Goal: Communication & Community: Answer question/provide support

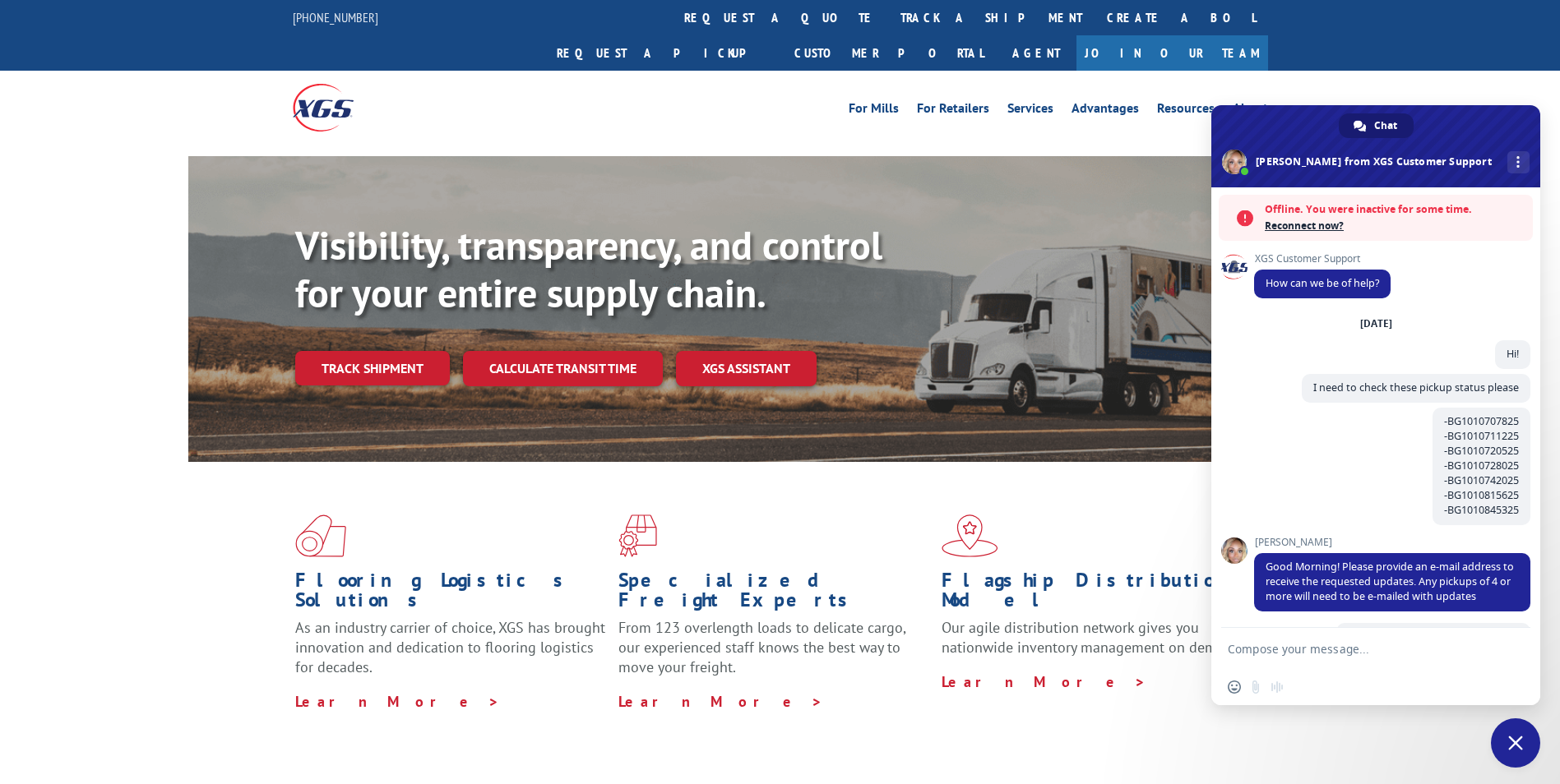
scroll to position [76, 0]
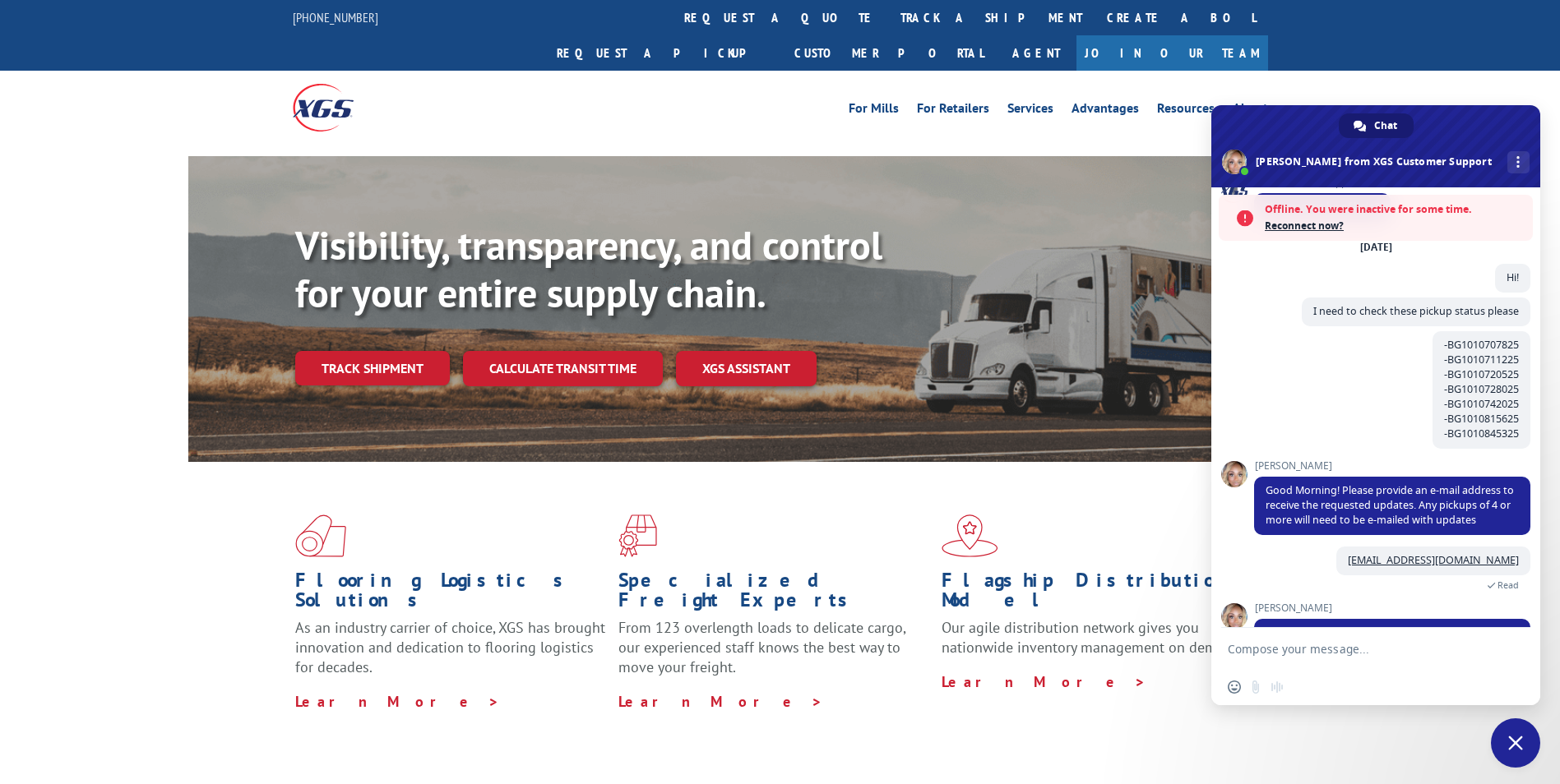
click at [1339, 650] on textarea "Compose your message..." at bounding box center [1358, 650] width 260 height 15
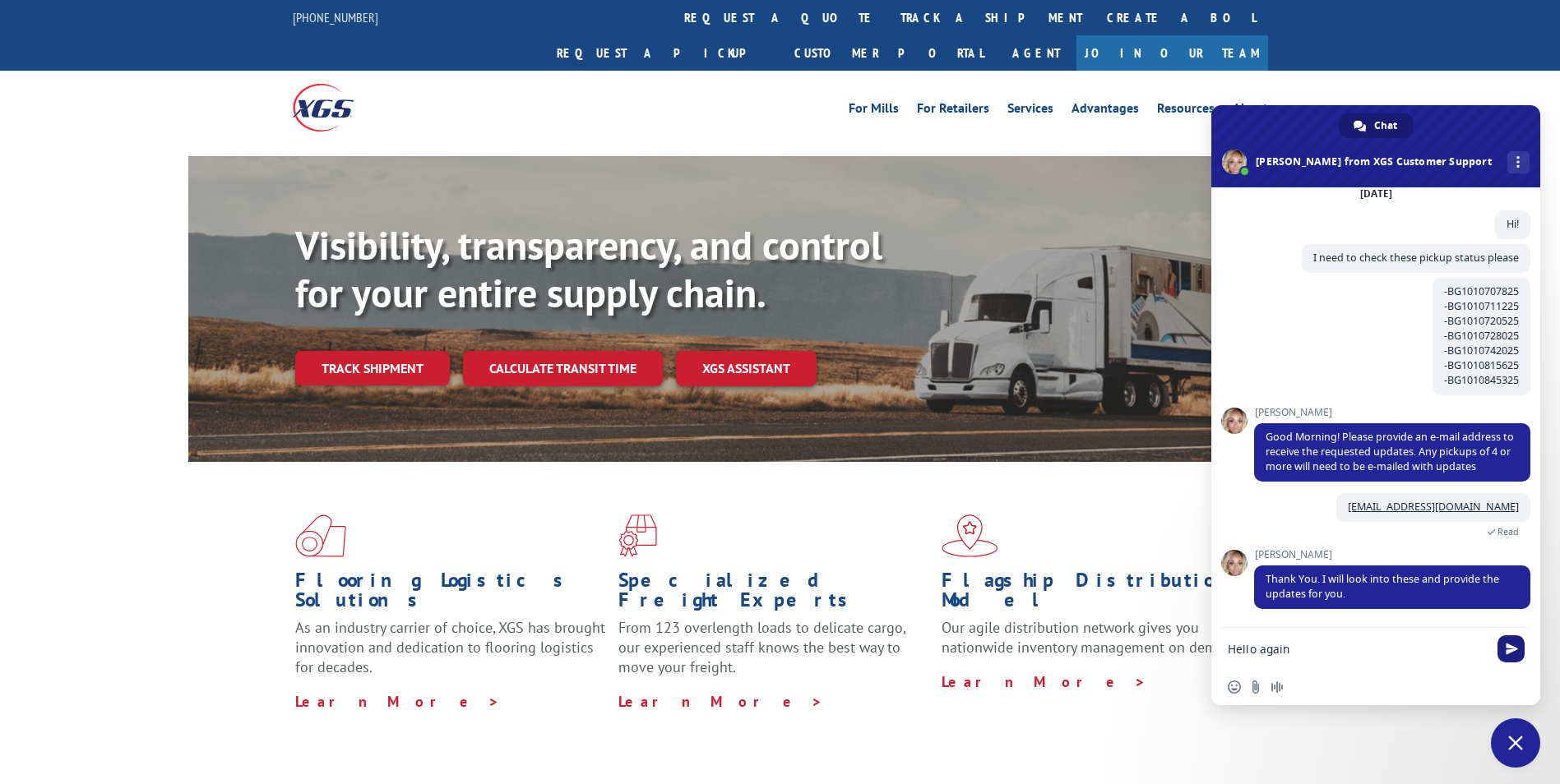
type textarea "Hello again"
click at [1500, 644] on span "Send" at bounding box center [1512, 649] width 28 height 28
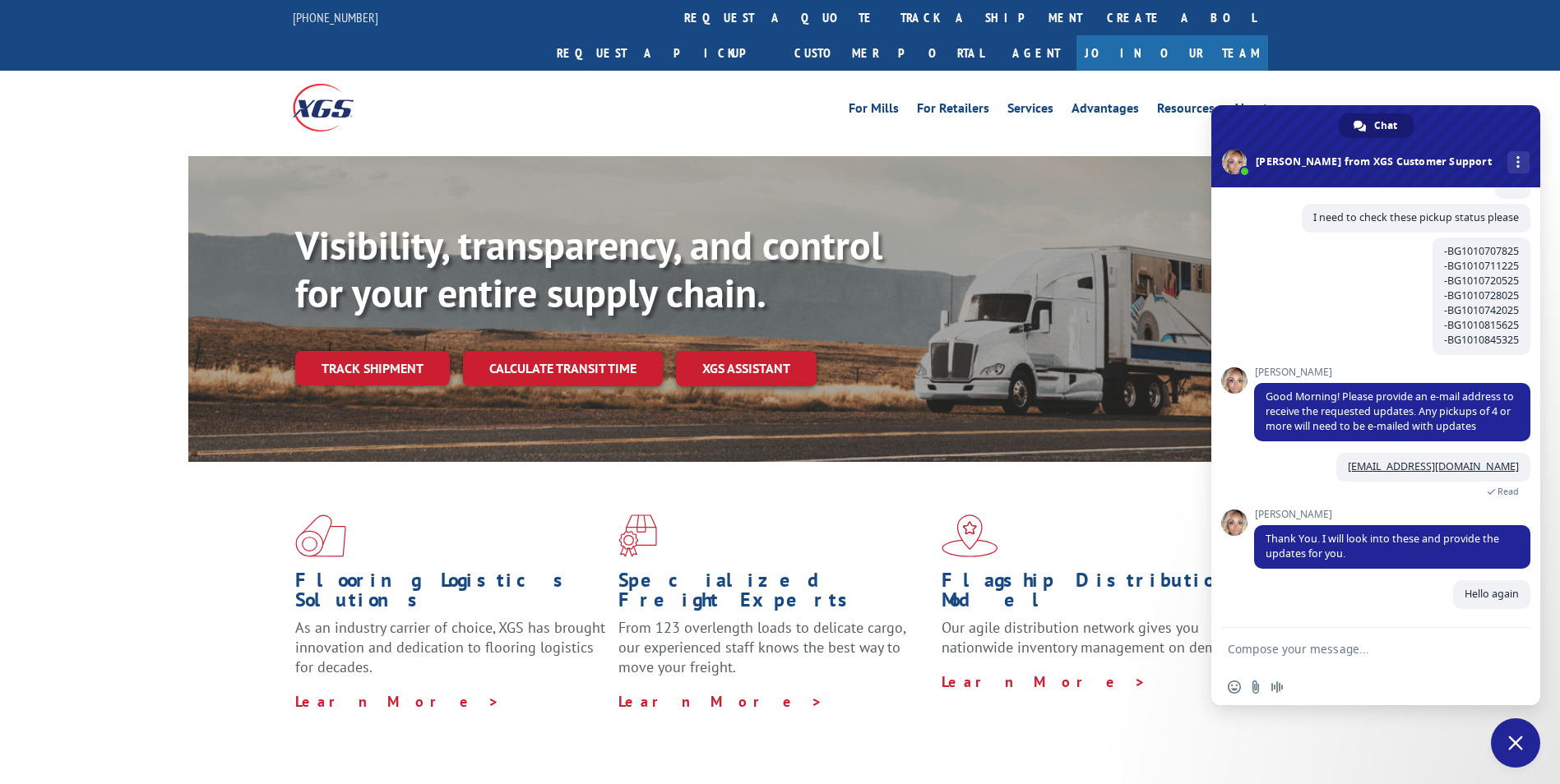
scroll to position [117, 0]
drag, startPoint x: 1267, startPoint y: 641, endPoint x: 1298, endPoint y: 641, distance: 31.0
click at [1267, 641] on form at bounding box center [1358, 650] width 260 height 45
click at [1325, 641] on form at bounding box center [1358, 650] width 260 height 45
click at [1344, 652] on textarea "Compose your message..." at bounding box center [1358, 650] width 260 height 15
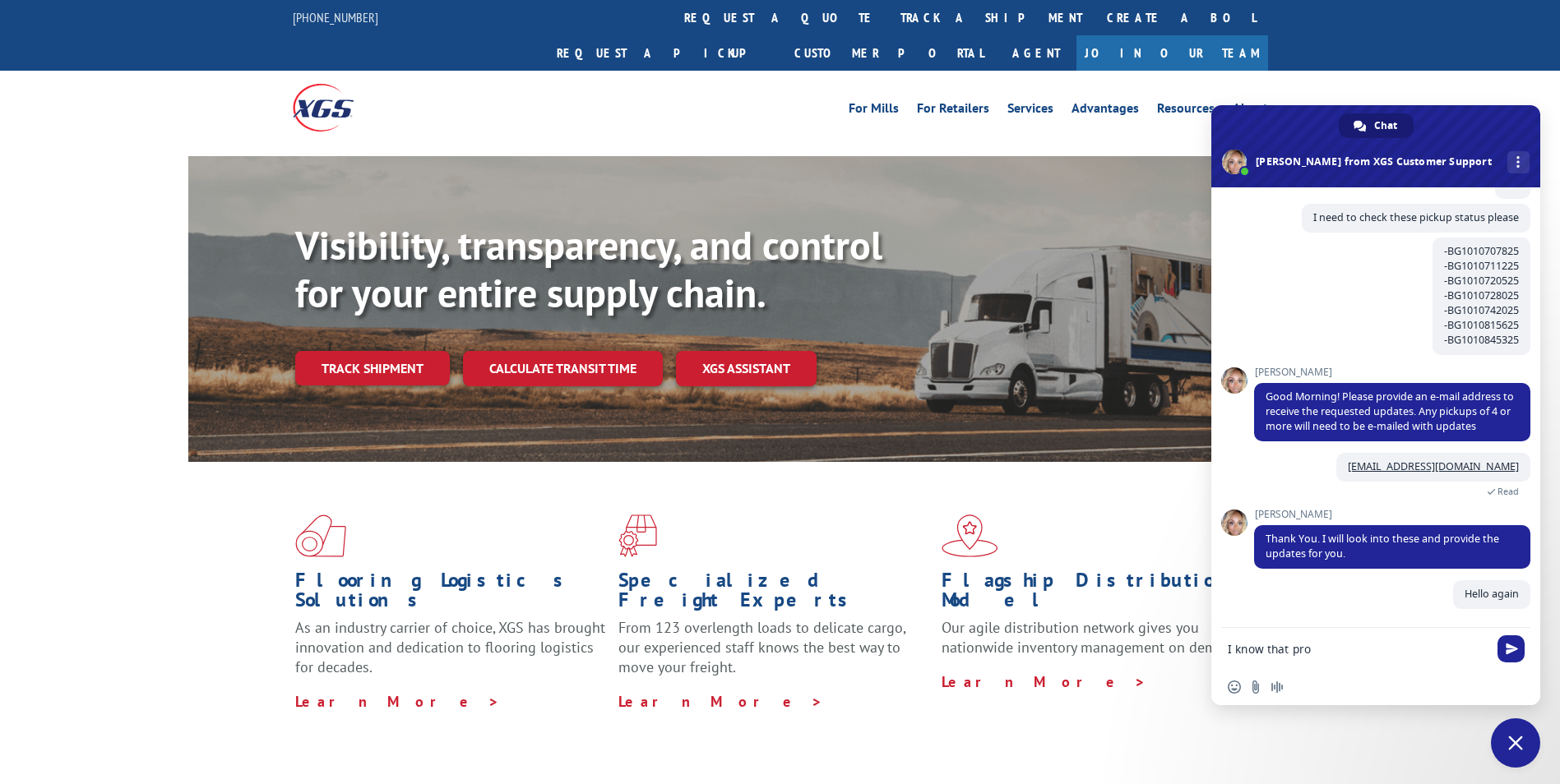
paste textarea "16137360"
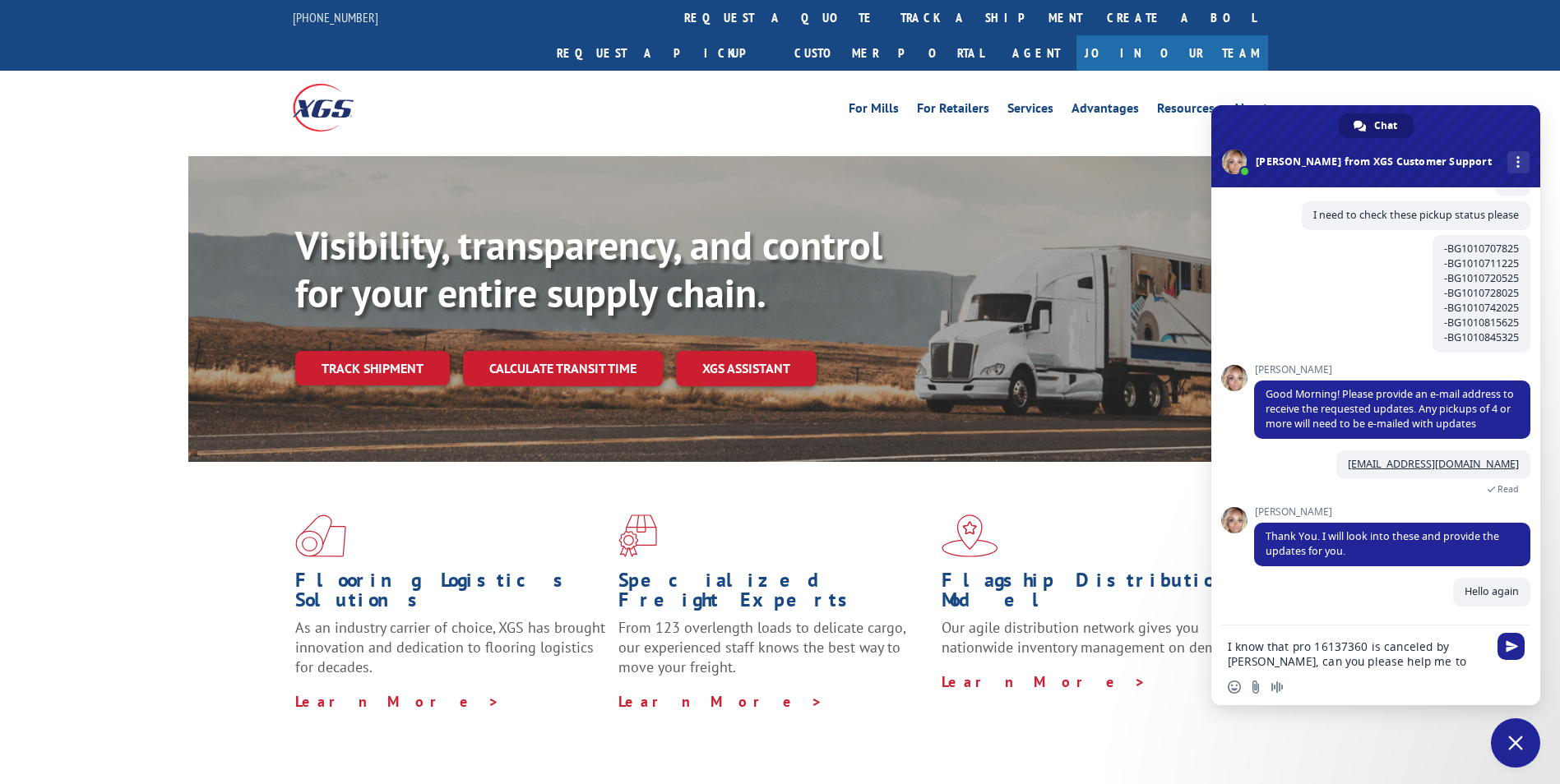
scroll to position [134, 0]
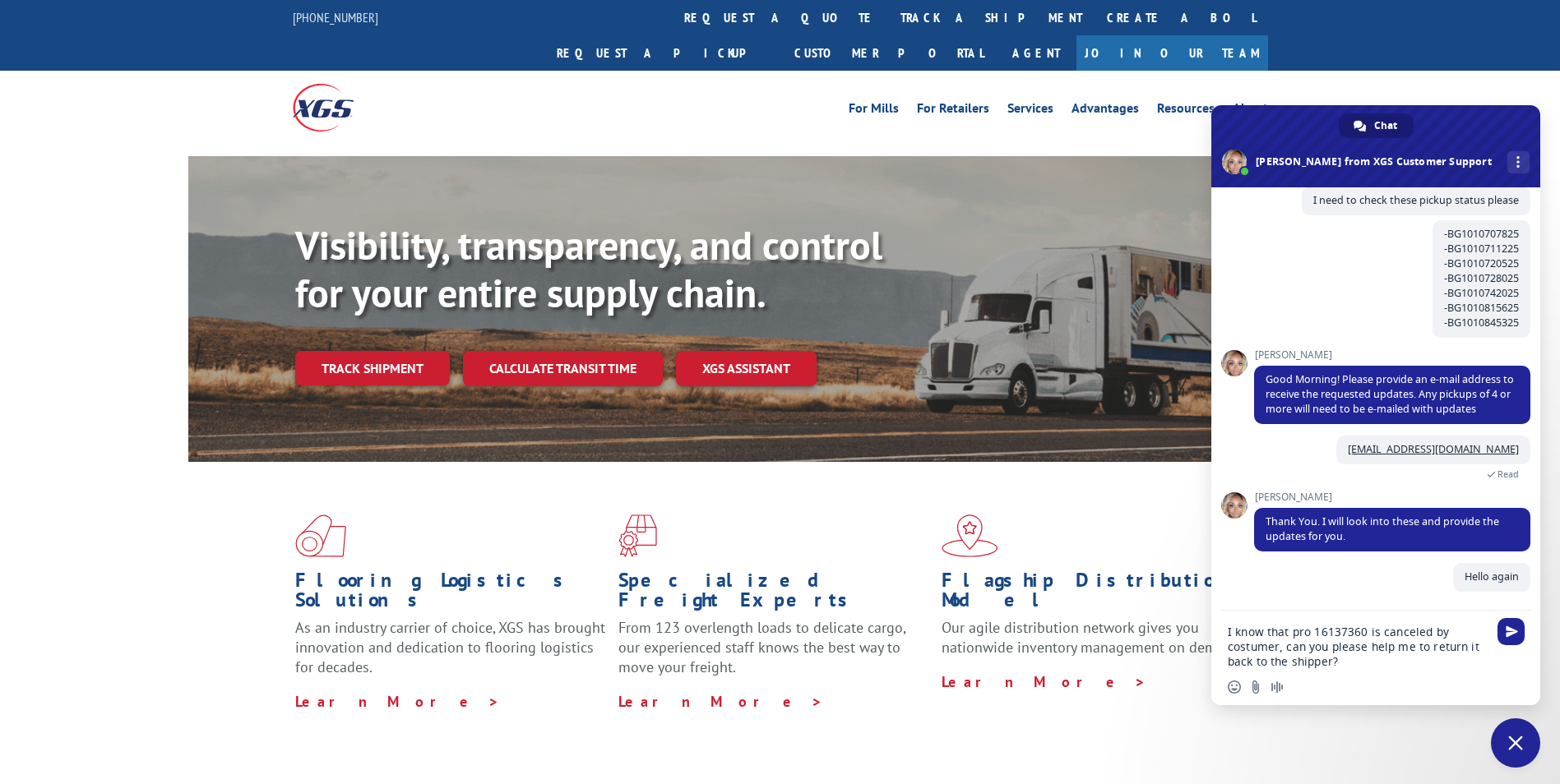
type textarea "I know that pro 16137360 is canceled by costumer, can you please help me to ret…"
click at [1514, 627] on span "Send" at bounding box center [1512, 631] width 12 height 12
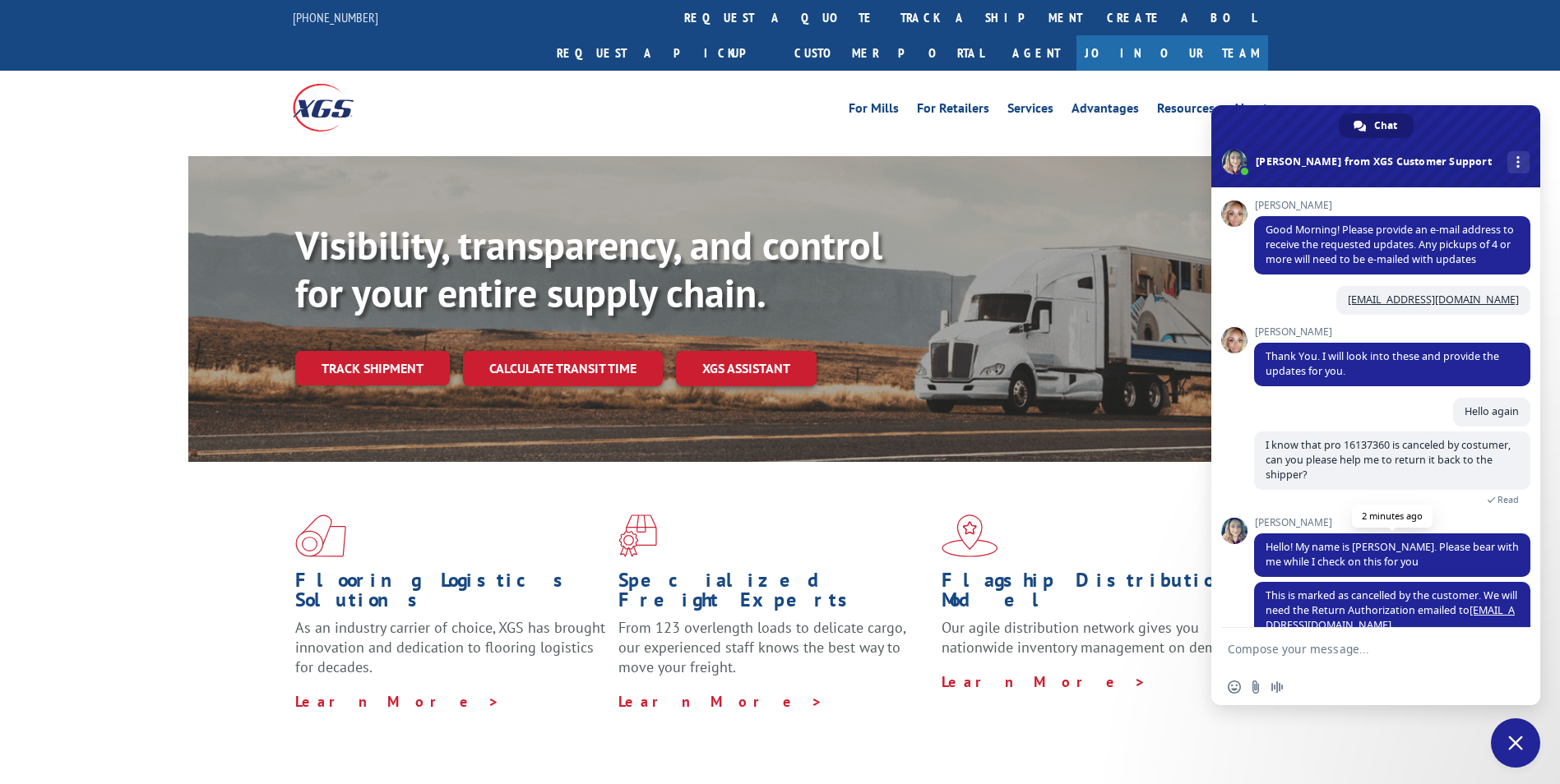
scroll to position [315, 0]
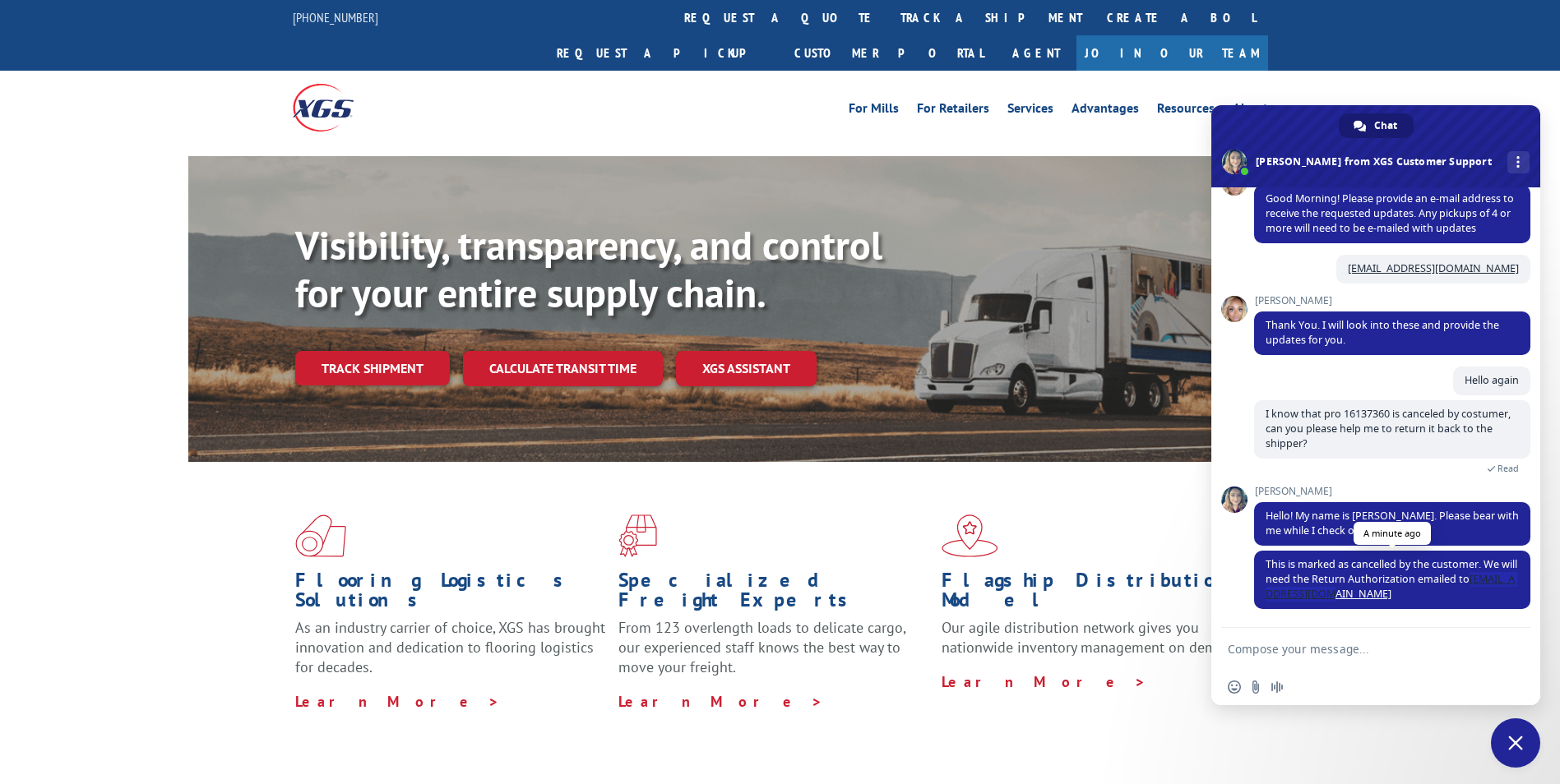
drag, startPoint x: 1487, startPoint y: 582, endPoint x: 1491, endPoint y: 599, distance: 17.5
click at [1491, 599] on span "This is marked as cancelled by the customer. We will need the Return Authorizat…" at bounding box center [1393, 580] width 277 height 58
copy span "[EMAIL_ADDRESS][DOMAIN_NAME]"
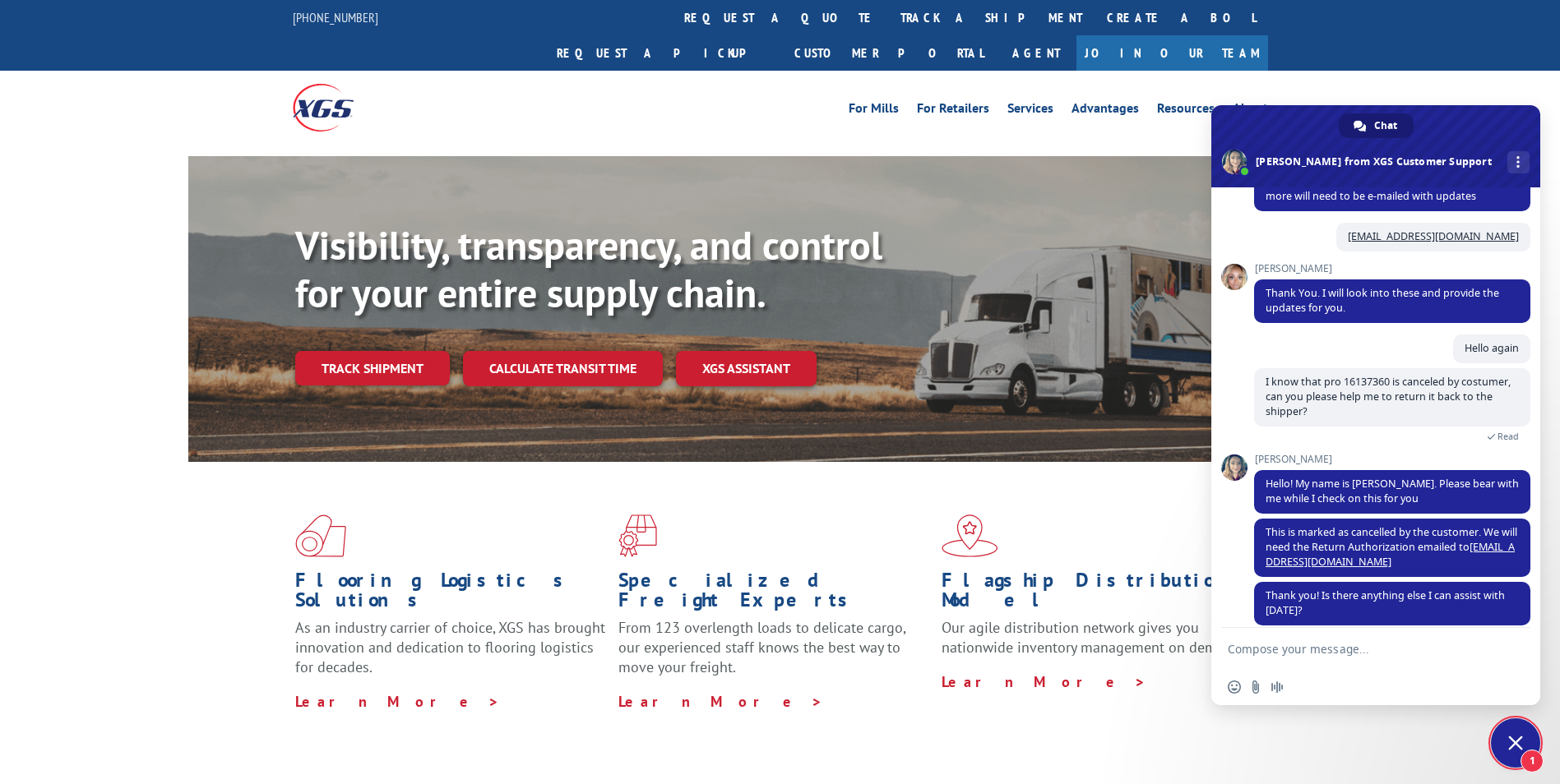
click at [1315, 644] on textarea "Compose your message..." at bounding box center [1358, 650] width 260 height 15
type textarea "Yes please"
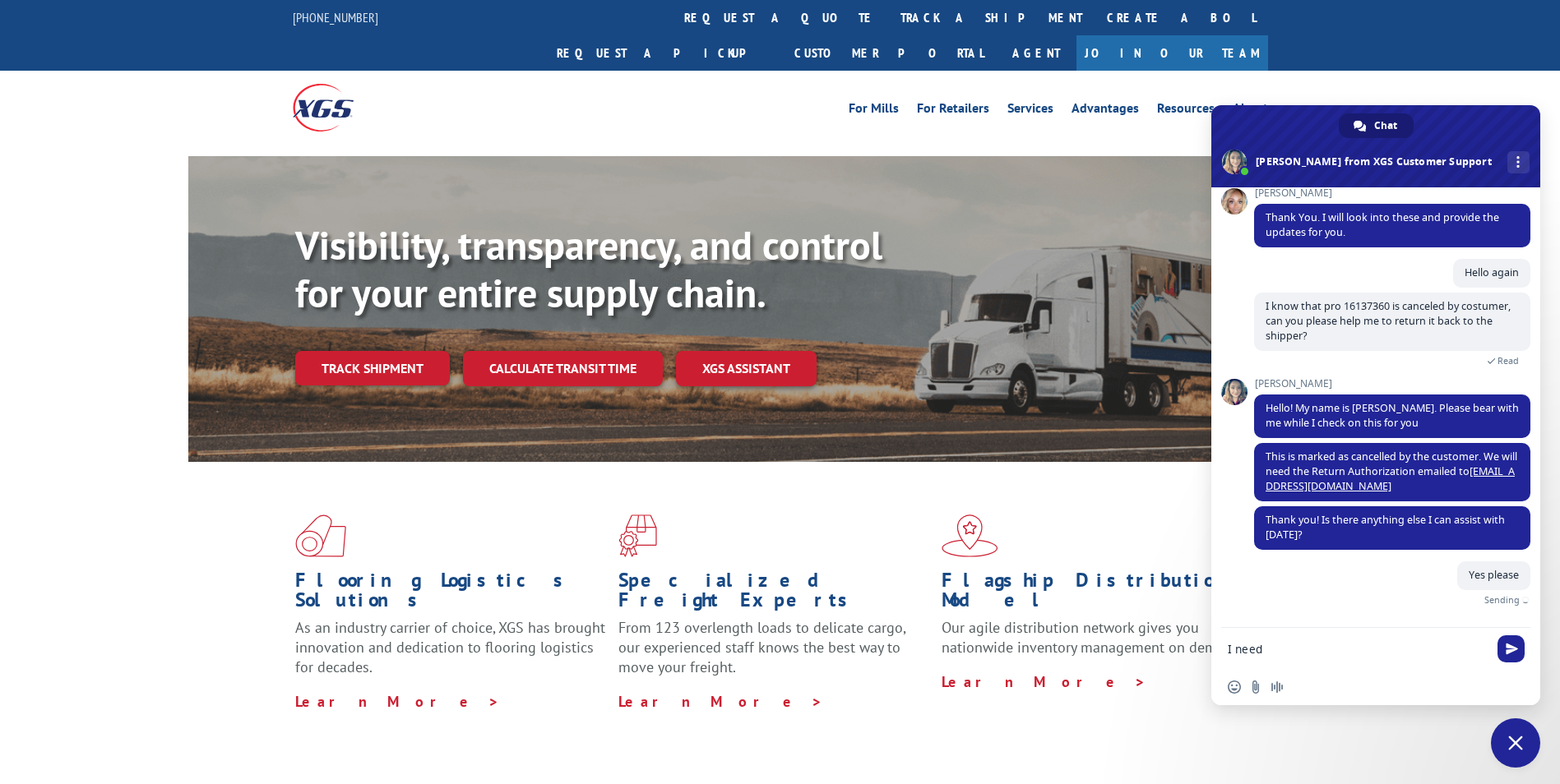
scroll to position [404, 0]
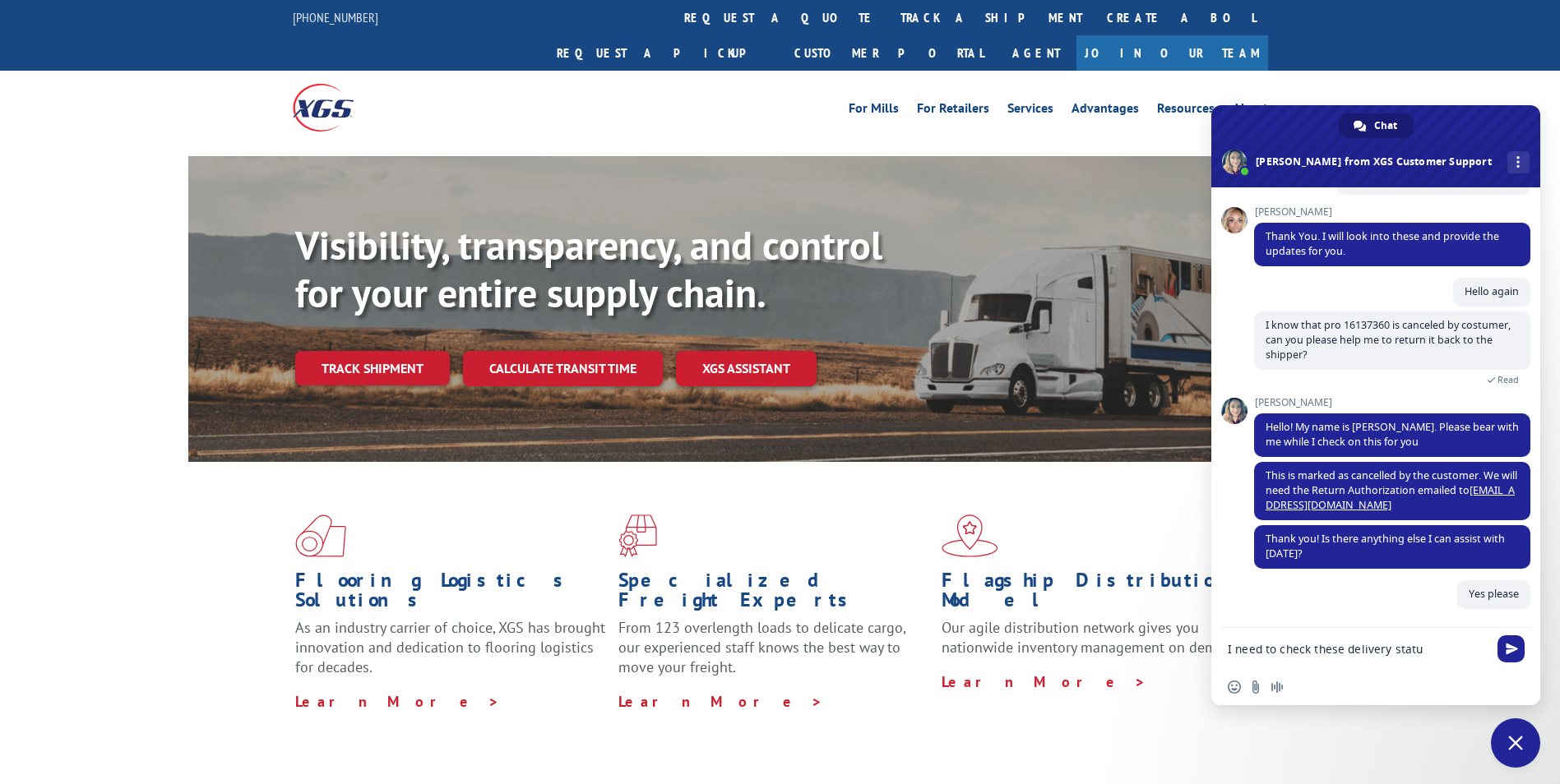
type textarea "I need to check these delivery status"
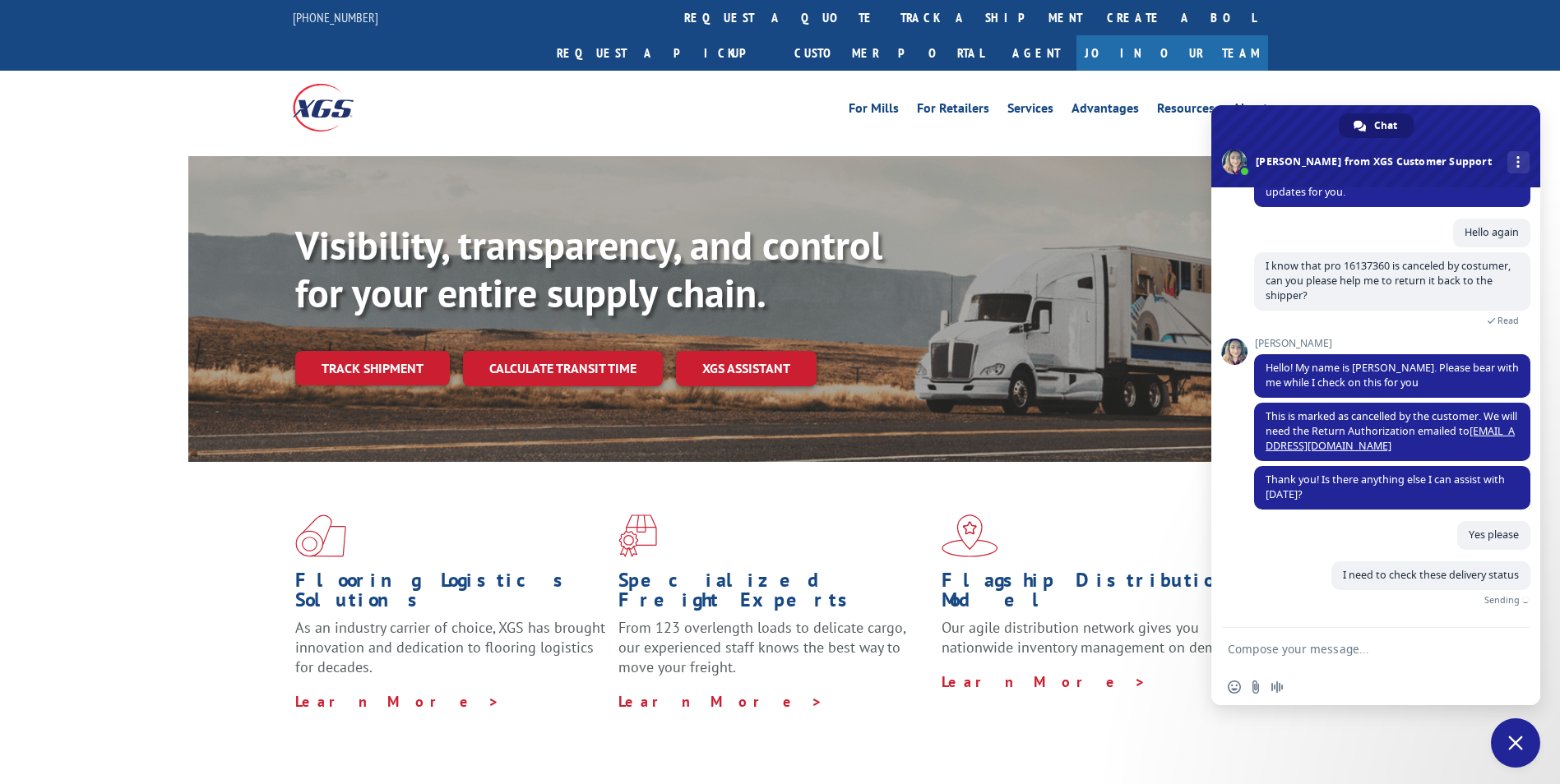
scroll to position [437, 0]
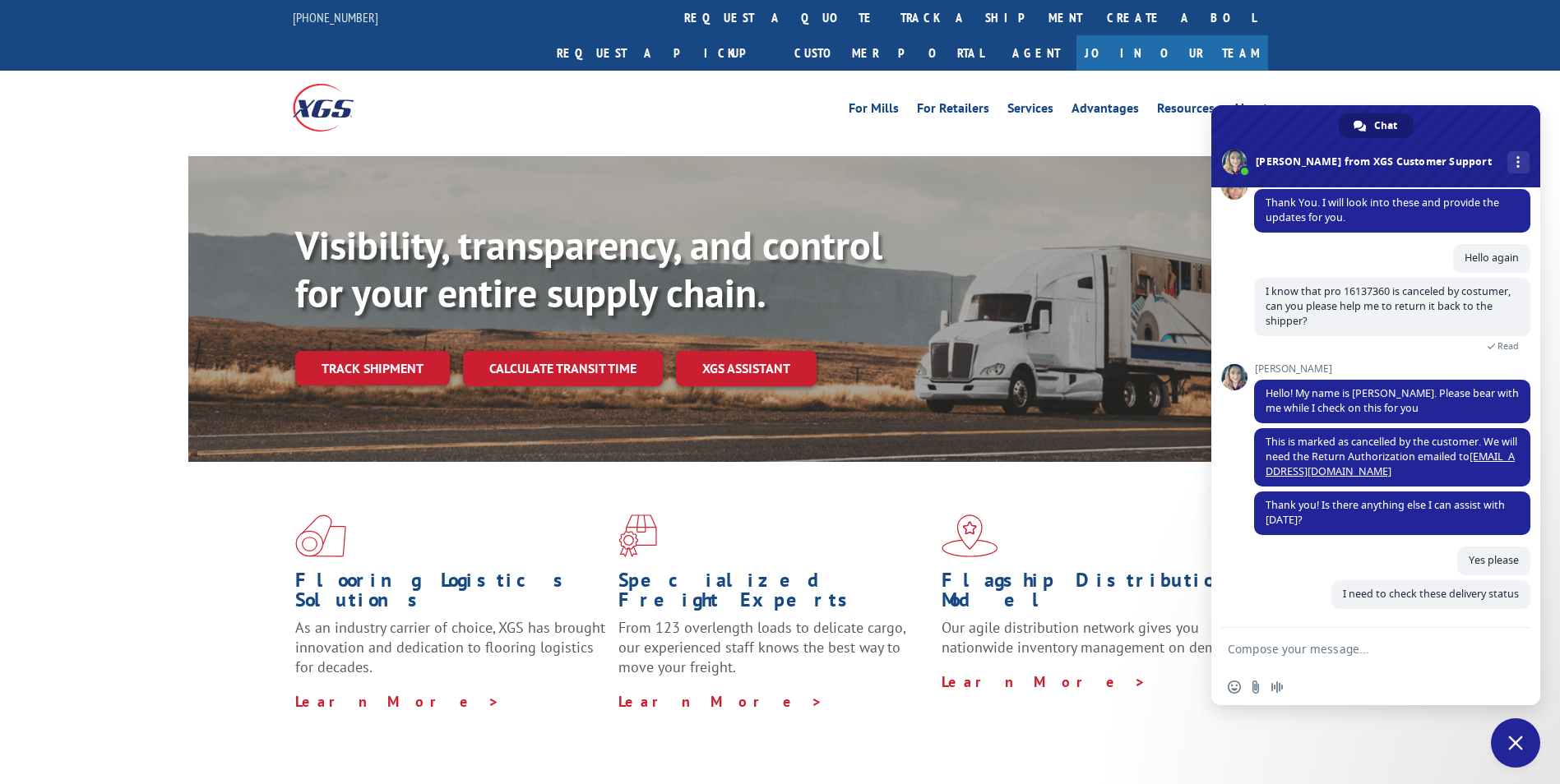
click at [1283, 644] on textarea "Compose your message..." at bounding box center [1358, 650] width 260 height 15
paste textarea "16137385 16137372 16137366 16137360 16137347 16137344 16137741 16137740 1613778…"
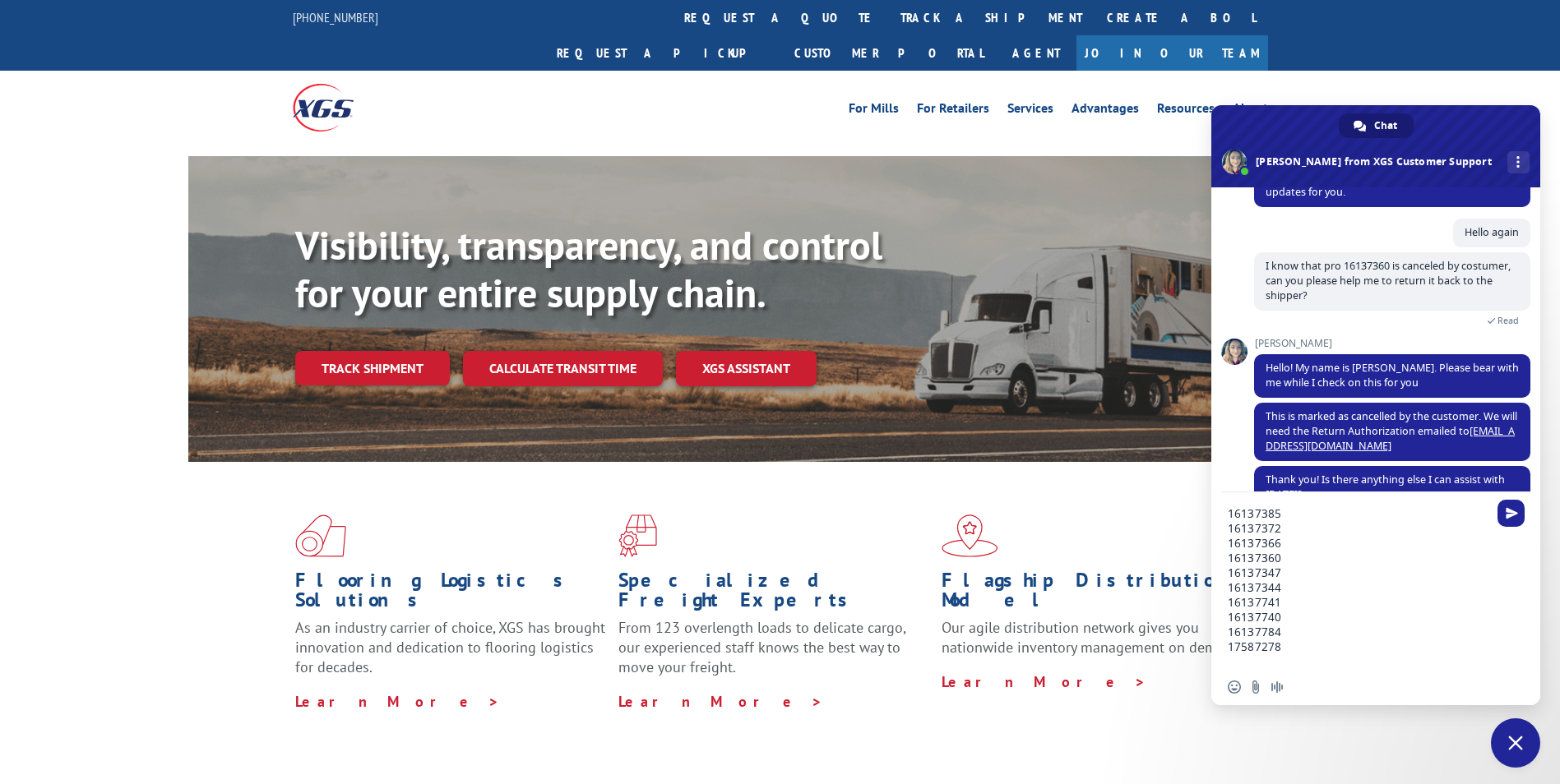
type textarea "16137385 16137372 16137366 16137360 16137347 16137344 16137741 16137740 1613778…"
click at [1526, 516] on div "16137385 16137372 16137366 16137360 16137347 16137344 16137741 16137740 1613778…" at bounding box center [1377, 583] width 329 height 181
click at [1517, 512] on span "Send" at bounding box center [1512, 513] width 12 height 12
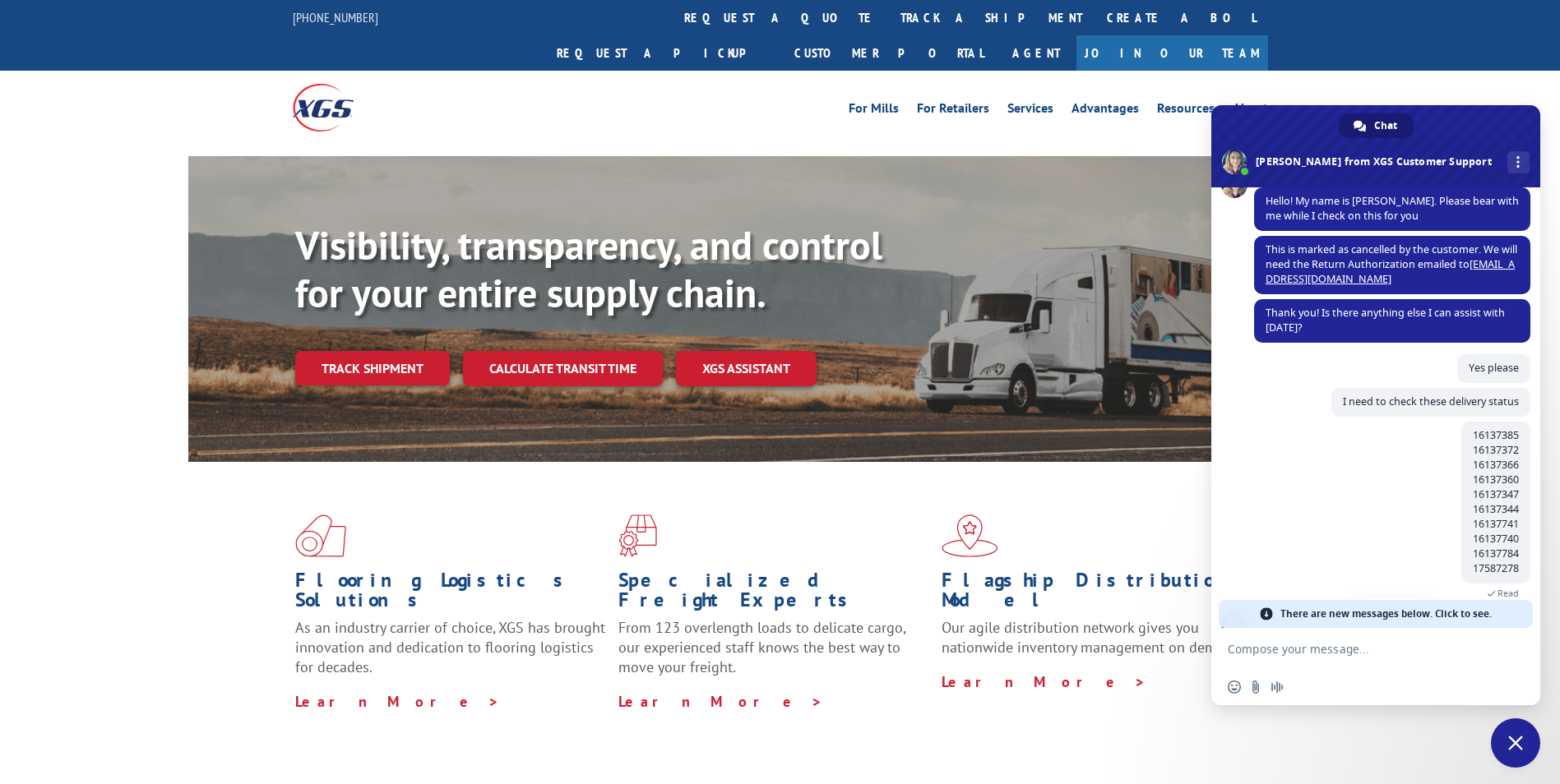
scroll to position [853, 0]
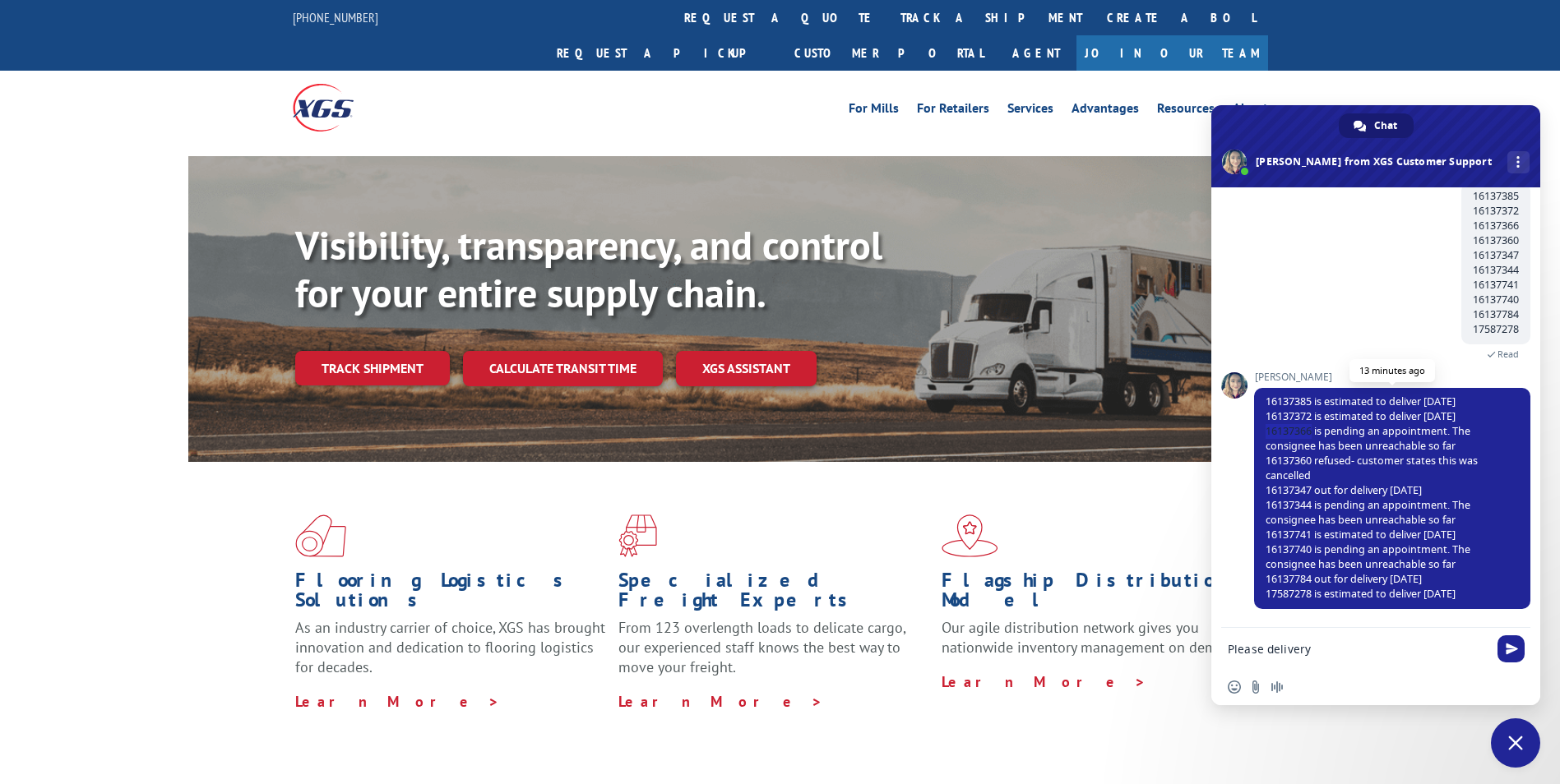
drag, startPoint x: 1315, startPoint y: 430, endPoint x: 1267, endPoint y: 429, distance: 48.0
click at [1267, 429] on span "16137385 is estimated to deliver [DATE] 16137372 is estimated to deliver [DATE]…" at bounding box center [1372, 497] width 212 height 206
copy span "16137366"
click at [1324, 653] on textarea "Please delivery" at bounding box center [1358, 650] width 260 height 15
paste textarea "16137366"
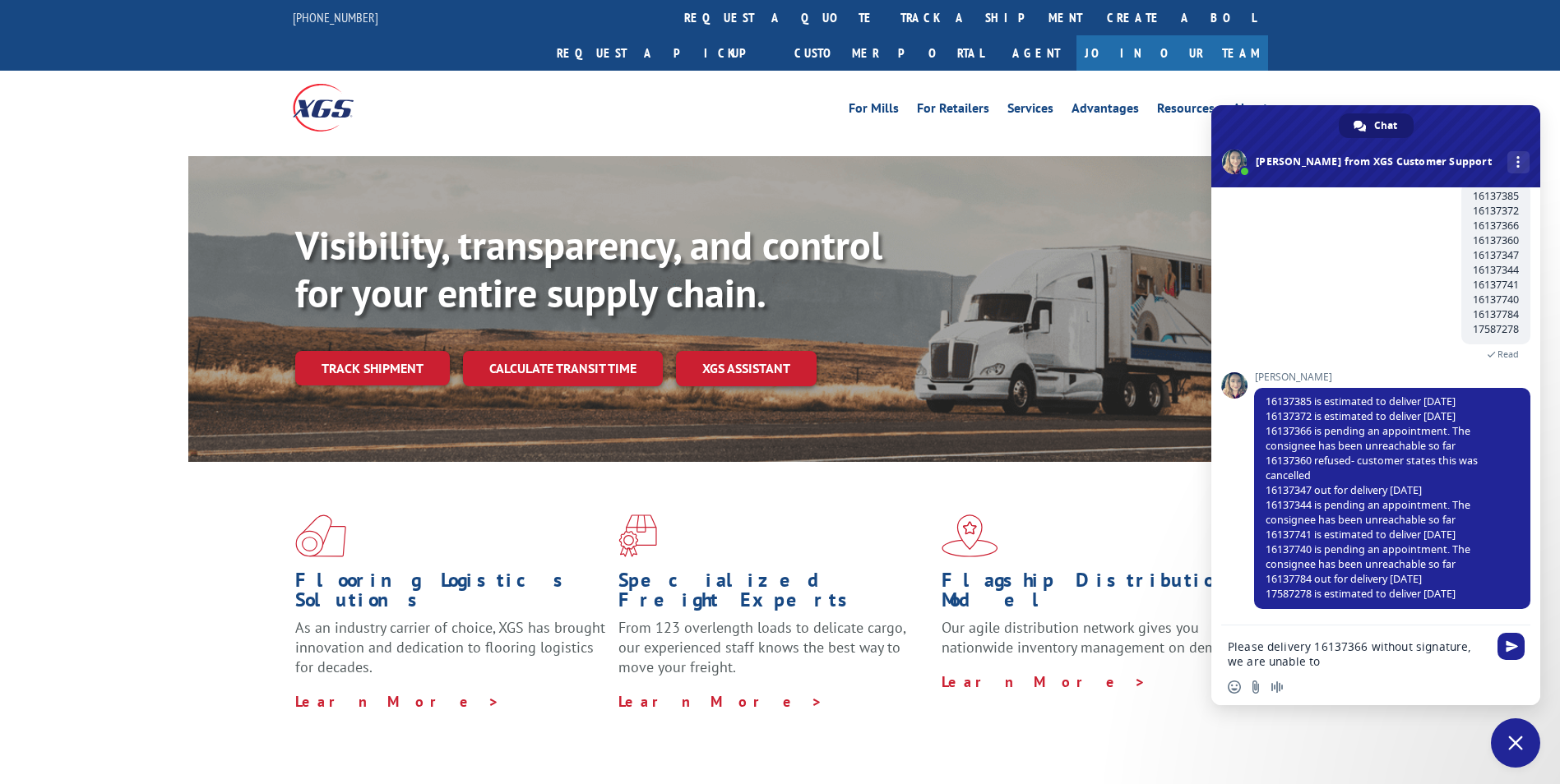
click at [1310, 662] on textarea "Please delivery 16137366 without signature, we are unable to" at bounding box center [1358, 654] width 260 height 29
drag, startPoint x: 1468, startPoint y: 647, endPoint x: 1469, endPoint y: 661, distance: 14.0
click at [1469, 661] on textarea "Please delivery 16137366 without signature, we are unable to" at bounding box center [1358, 654] width 260 height 29
paste textarea "We are unable to obtain a better contact for the consignee for this particular …"
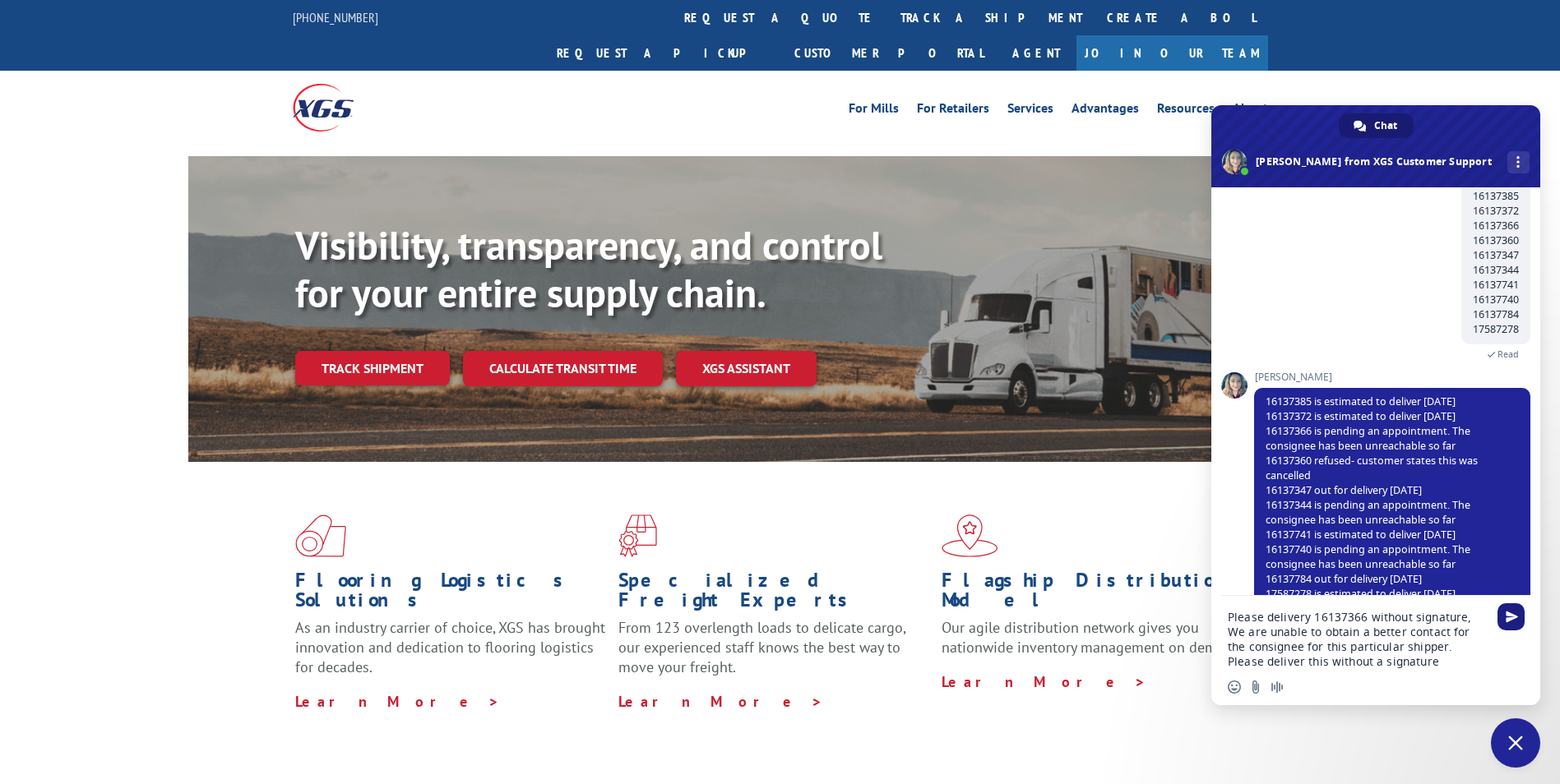
type textarea "Please delivery 16137366 without signature, We are unable to obtain a better co…"
click at [1506, 618] on span "Send" at bounding box center [1512, 617] width 12 height 12
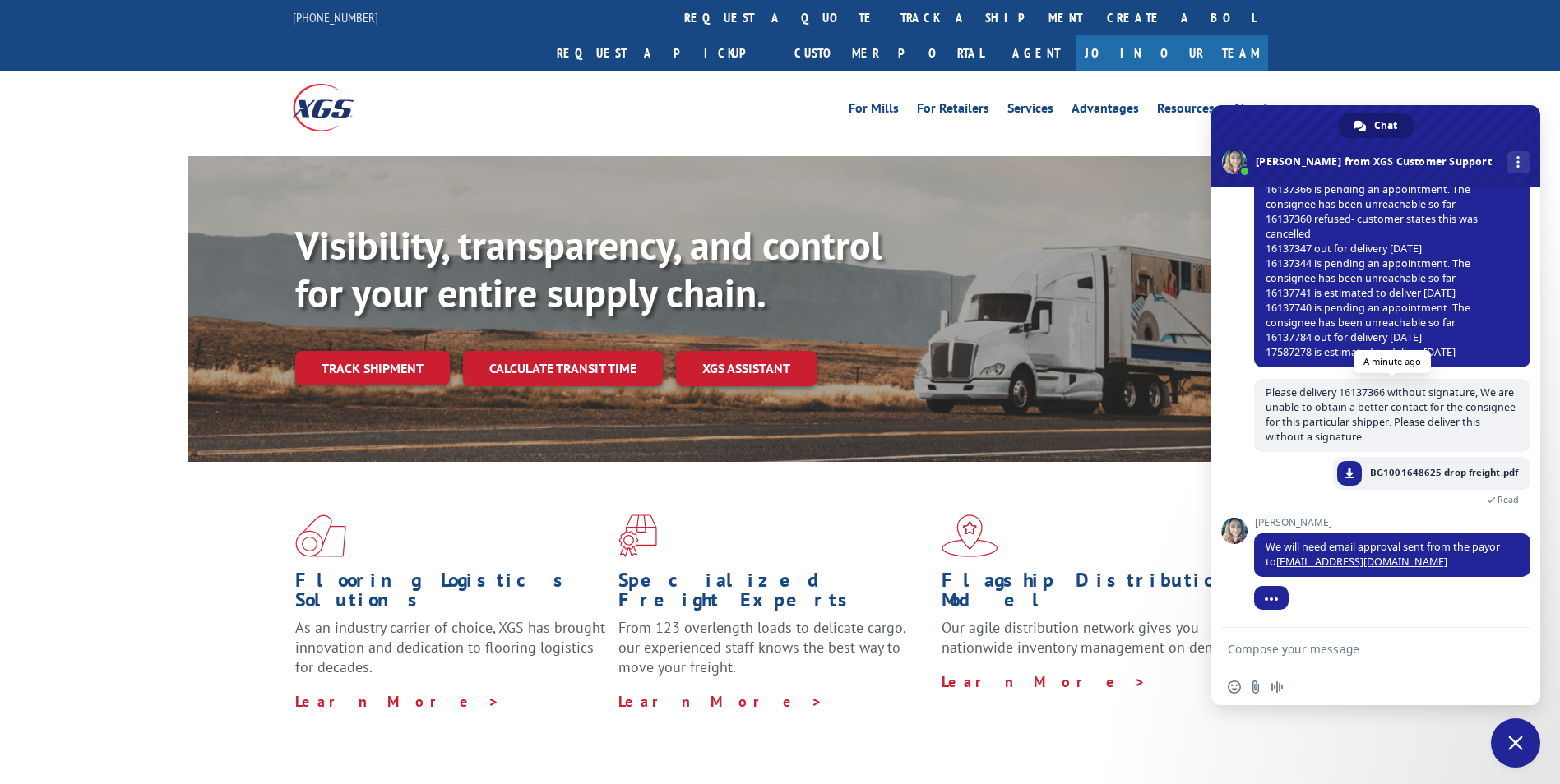
scroll to position [1096, 0]
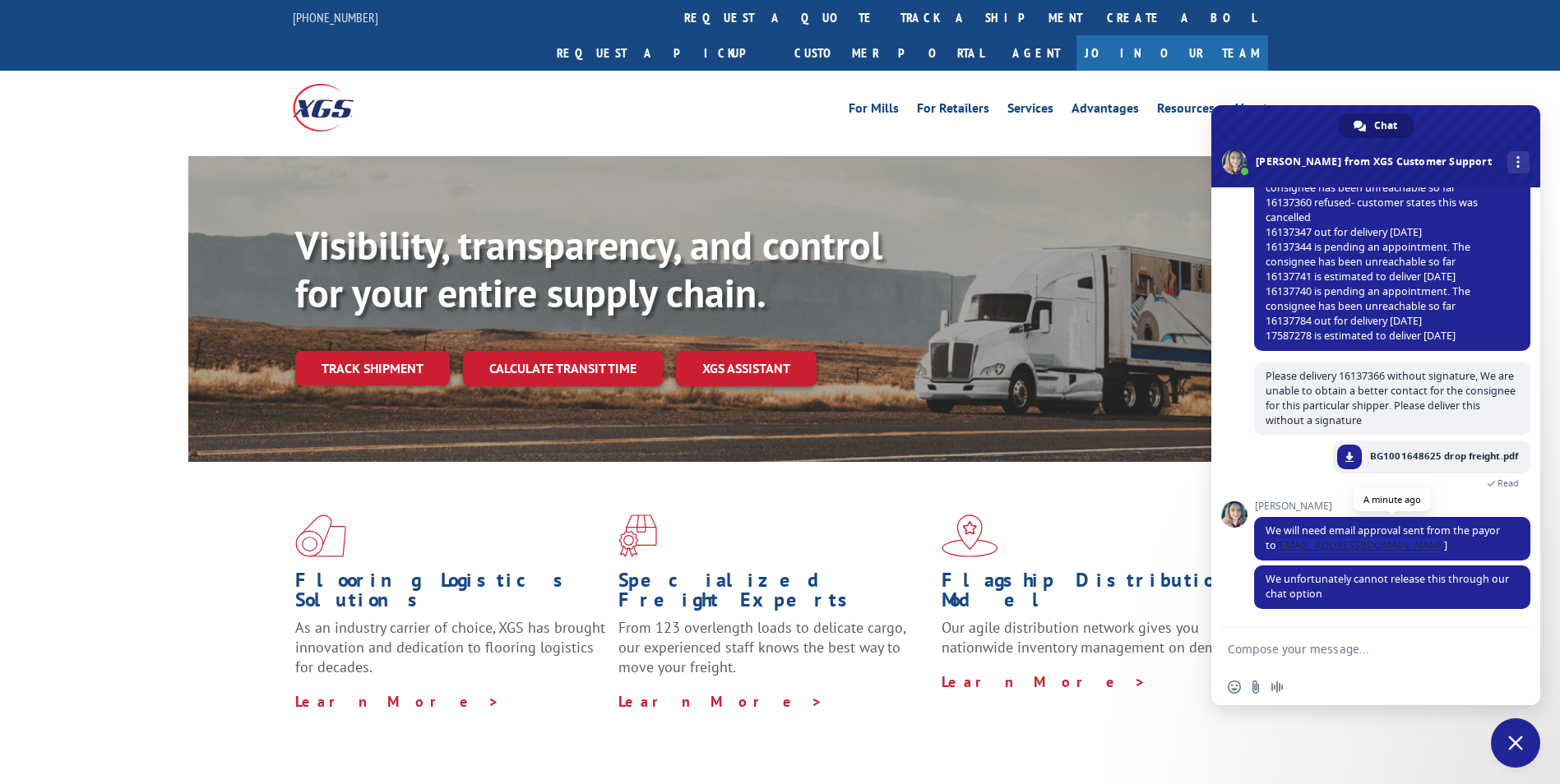
drag, startPoint x: 1440, startPoint y: 551, endPoint x: 1280, endPoint y: 552, distance: 160.0
click at [1280, 552] on span "We will need email approval sent from the payor to [EMAIL_ADDRESS][DOMAIN_NAME]" at bounding box center [1393, 539] width 277 height 44
copy link "[EMAIL_ADDRESS][DOMAIN_NAME]"
click at [1362, 377] on span "Please delivery 16137366 without signature, We are unable to obtain a better co…" at bounding box center [1391, 398] width 250 height 58
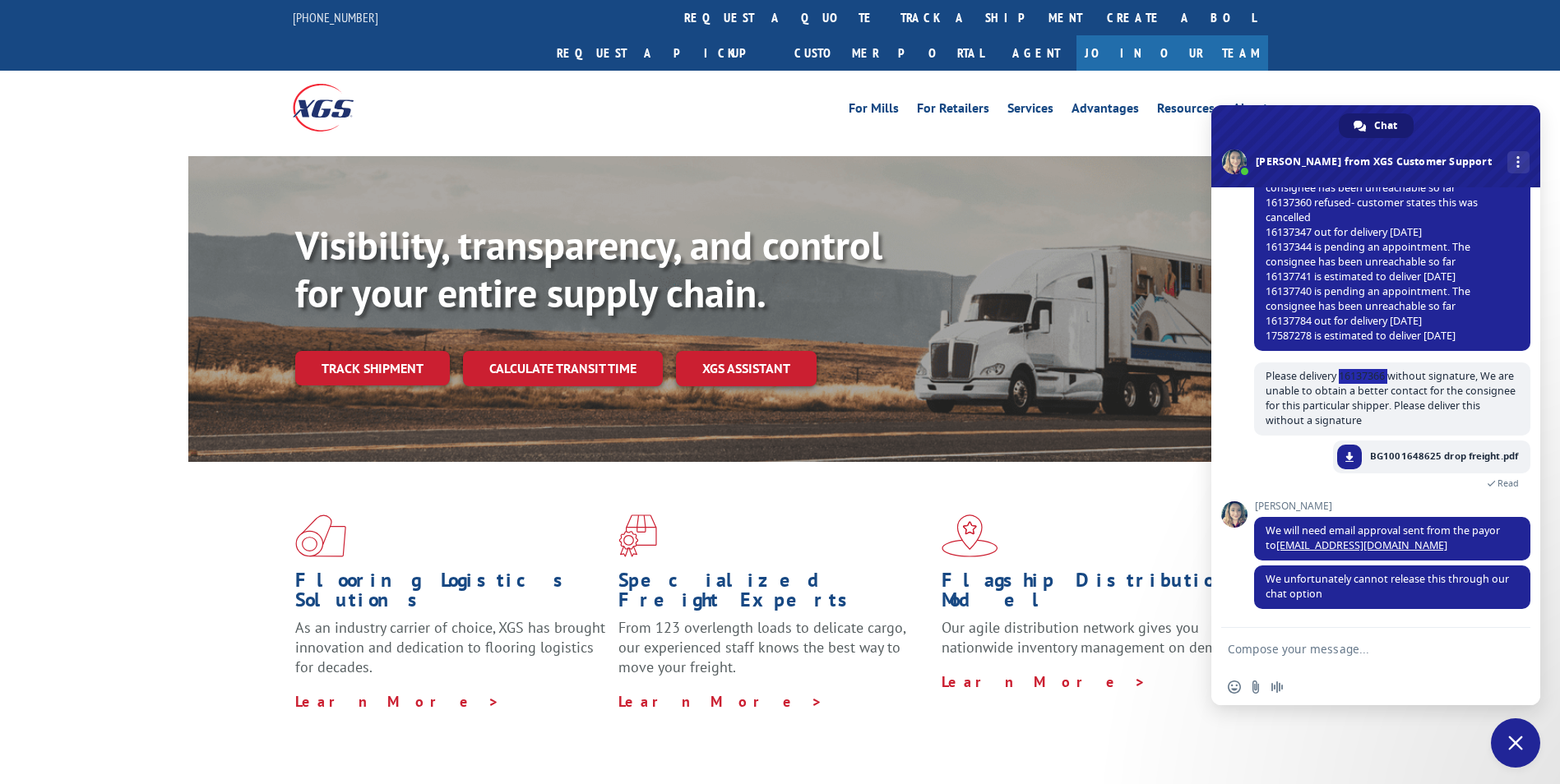
copy span "16137366"
click at [1347, 436] on div "Please delivery 16137366 without signature, We are unable to obtain a better co…" at bounding box center [1393, 402] width 277 height 78
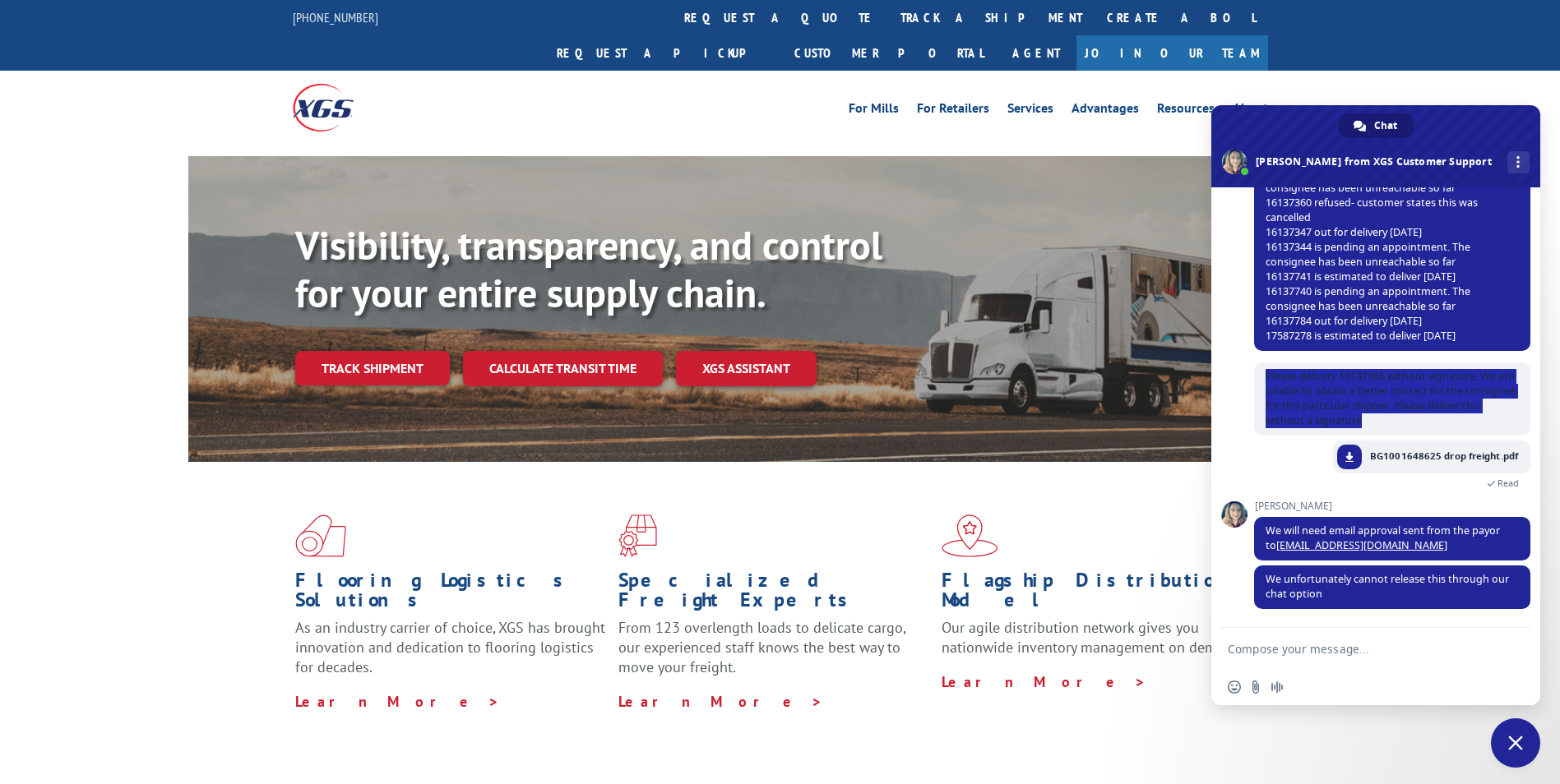
drag, startPoint x: 1384, startPoint y: 423, endPoint x: 1242, endPoint y: 380, distance: 148.4
click at [1242, 380] on div "XGS Customer Support How can we be of help? [DATE] Hi! An hour ago I need to ch…" at bounding box center [1377, 408] width 329 height 441
drag, startPoint x: 1429, startPoint y: 408, endPoint x: 1261, endPoint y: 375, distance: 171.2
click at [1261, 375] on span "Please delivery 16137366 without signature, We are unable to obtain a better co…" at bounding box center [1393, 399] width 277 height 73
copy span "Please delivery 16137366 without signature, We are unable to obtain a better co…"
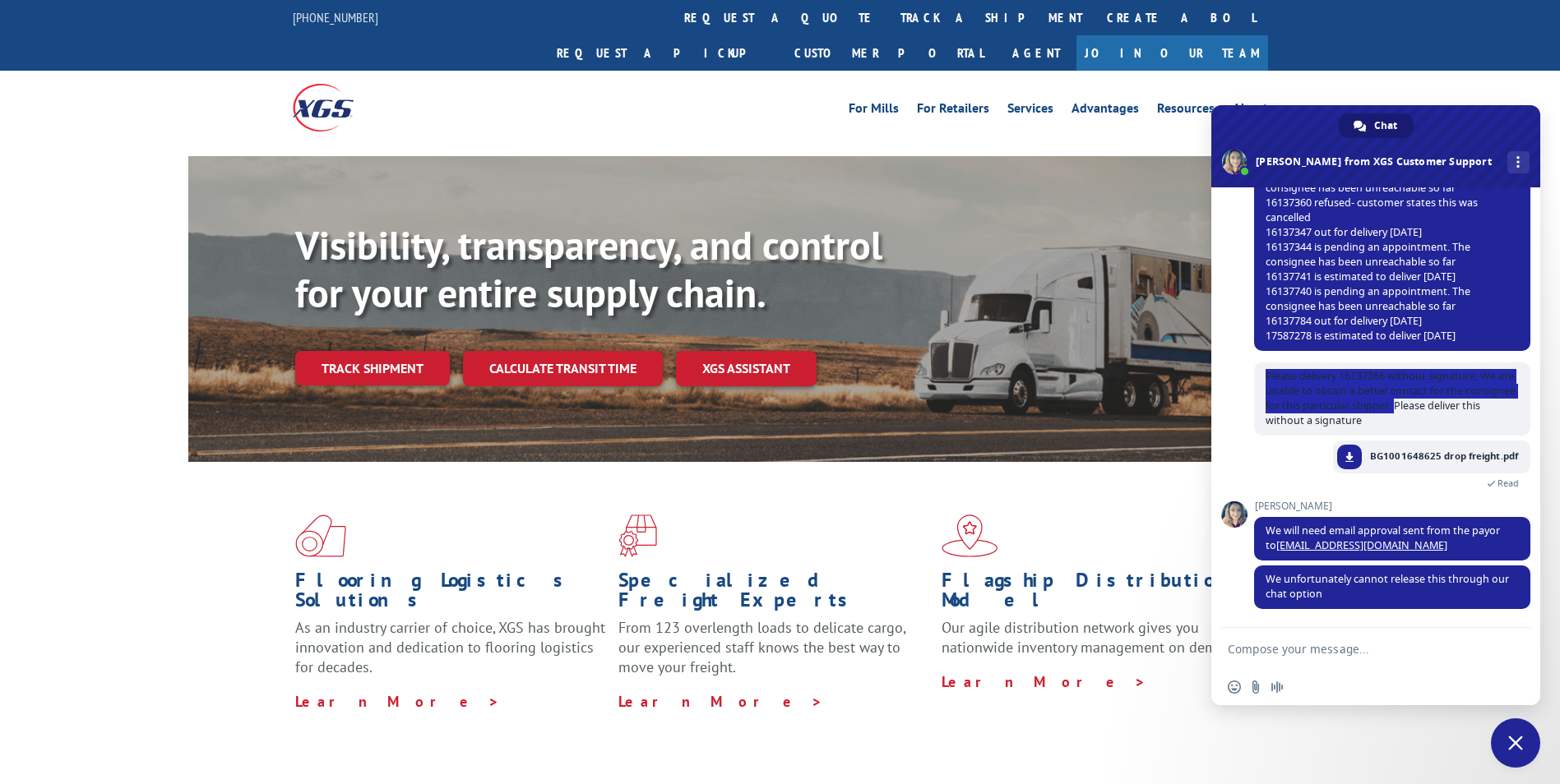
scroll to position [1014, 0]
